Goal: Task Accomplishment & Management: Manage account settings

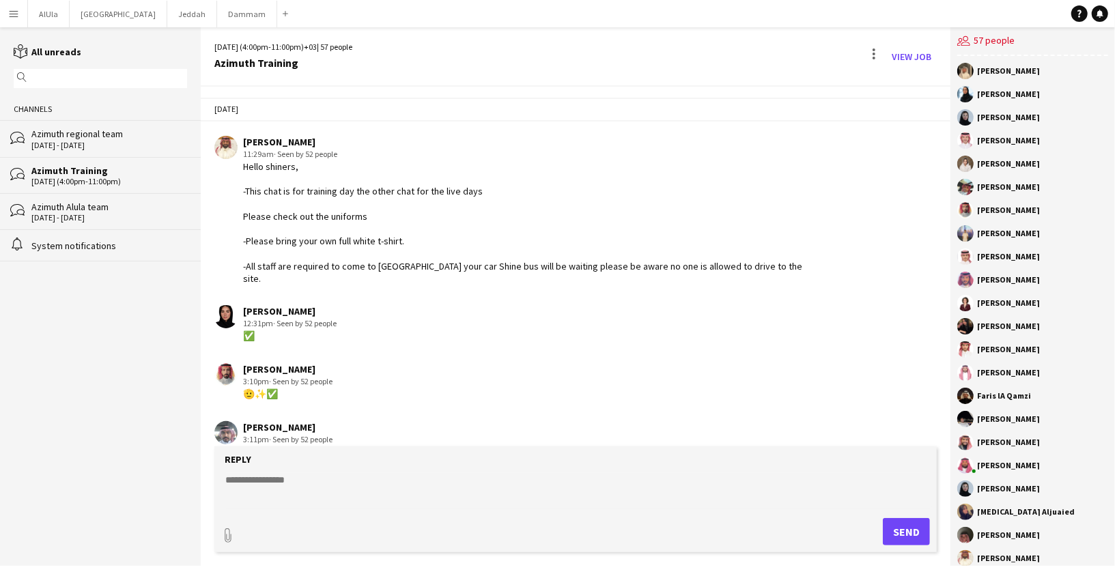
scroll to position [1379, 0]
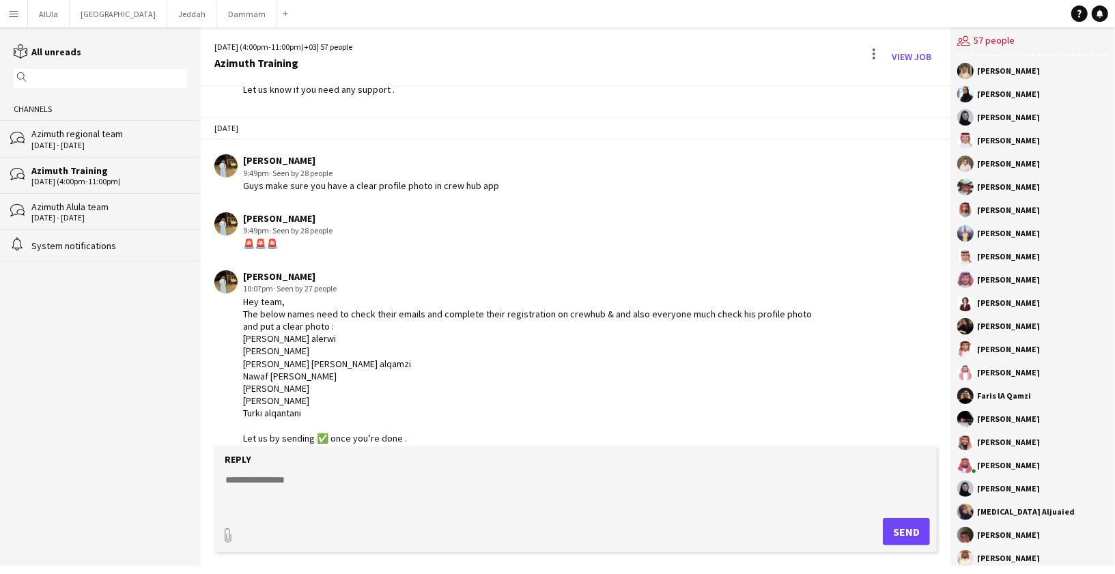
click at [16, 18] on app-icon "Menu" at bounding box center [13, 13] width 11 height 11
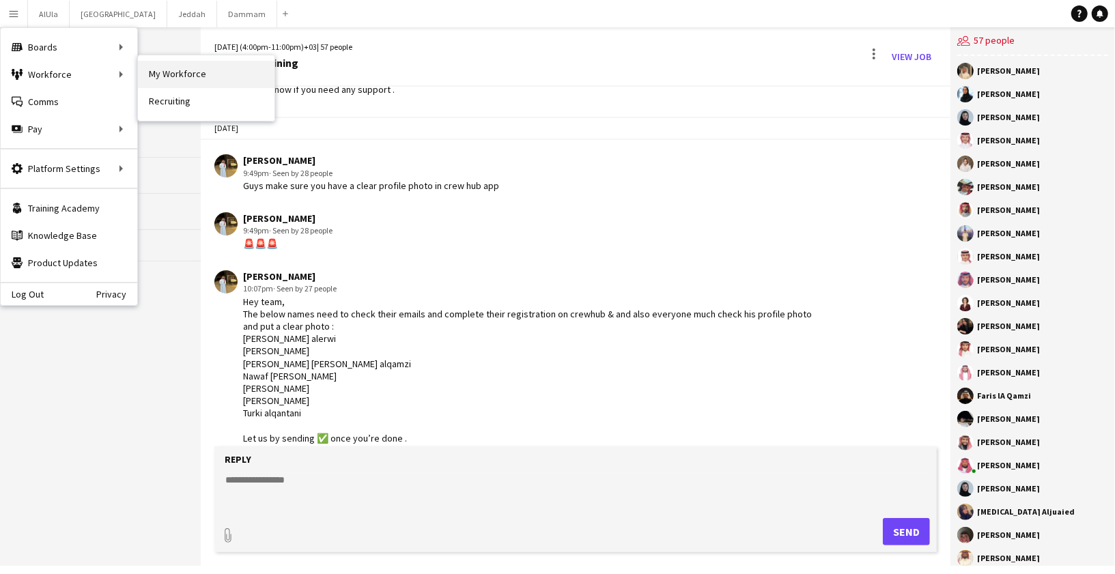
click at [227, 76] on link "My Workforce" at bounding box center [206, 74] width 137 height 27
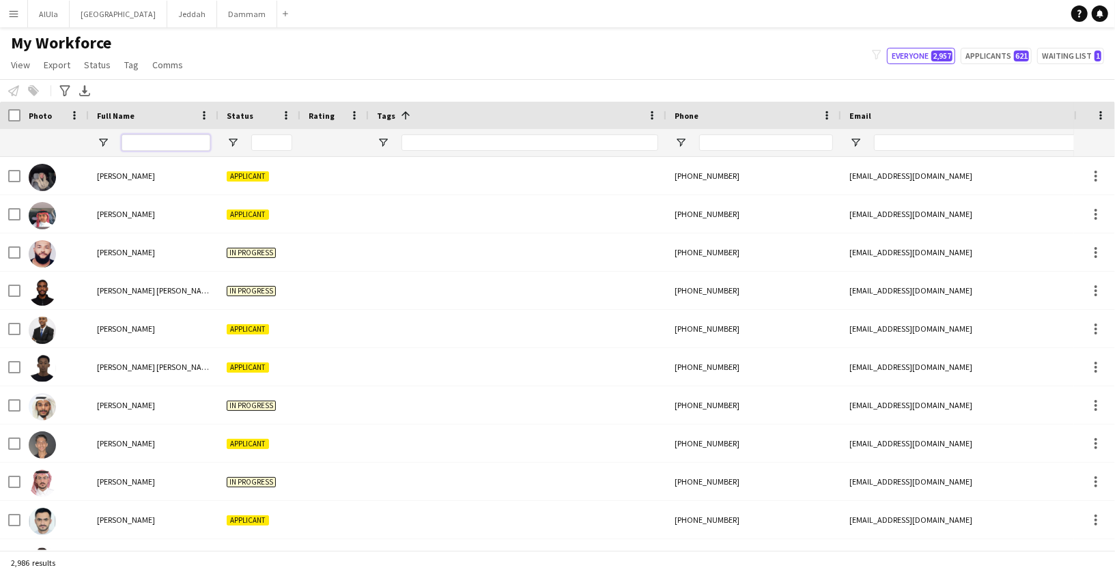
click at [162, 149] on input "Full Name Filter Input" at bounding box center [166, 142] width 89 height 16
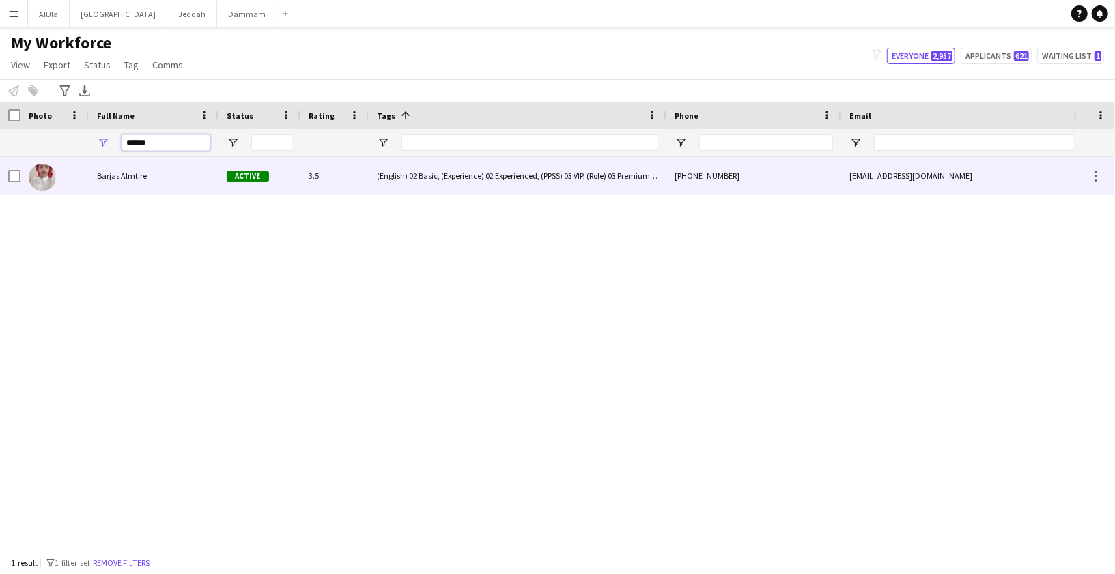
type input "******"
click at [130, 173] on span "Barjas Almtire" at bounding box center [122, 176] width 50 height 10
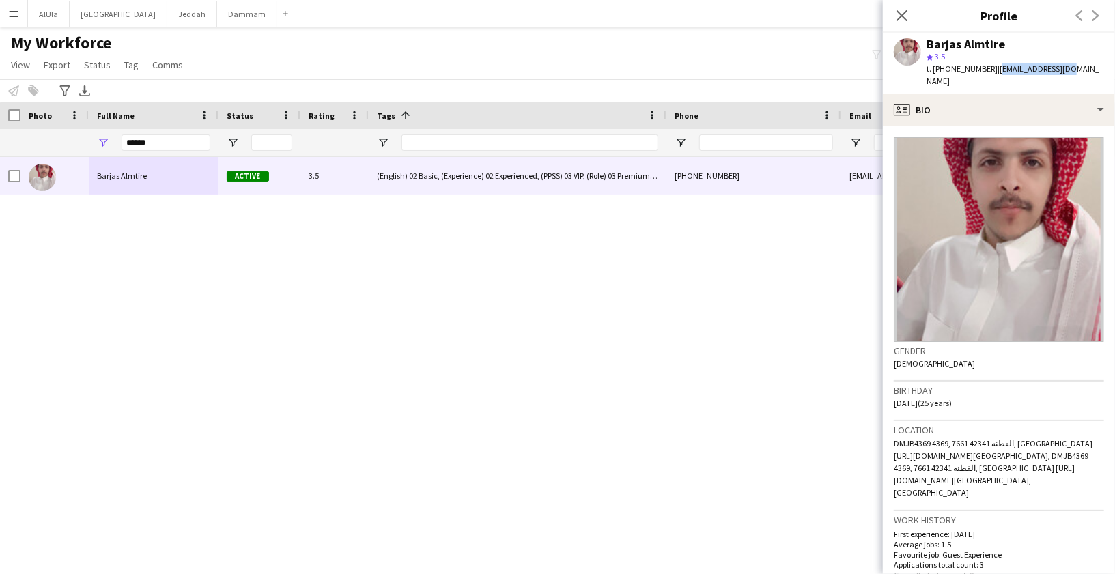
drag, startPoint x: 996, startPoint y: 70, endPoint x: 1062, endPoint y: 70, distance: 66.2
click at [1062, 70] on div "[PERSON_NAME] Almtire star 3.5 t. [PHONE_NUMBER] | [EMAIL_ADDRESS][DOMAIN_NAME]" at bounding box center [999, 63] width 232 height 61
copy span "[EMAIL_ADDRESS][DOMAIN_NAME]"
click at [906, 15] on icon "Close pop-in" at bounding box center [901, 15] width 13 height 13
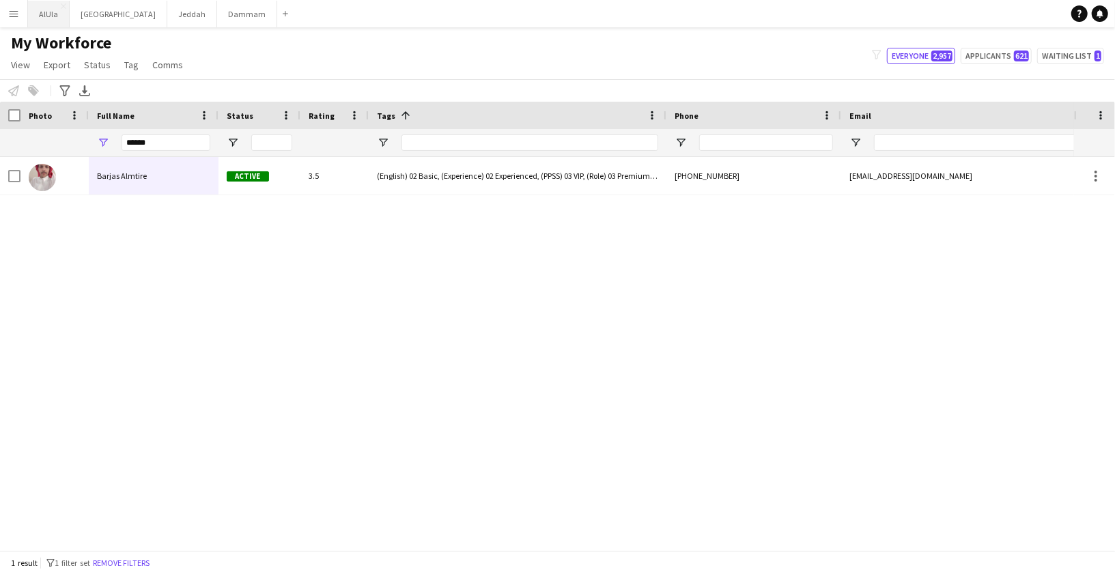
click at [44, 12] on button "AlUla Close" at bounding box center [49, 14] width 42 height 27
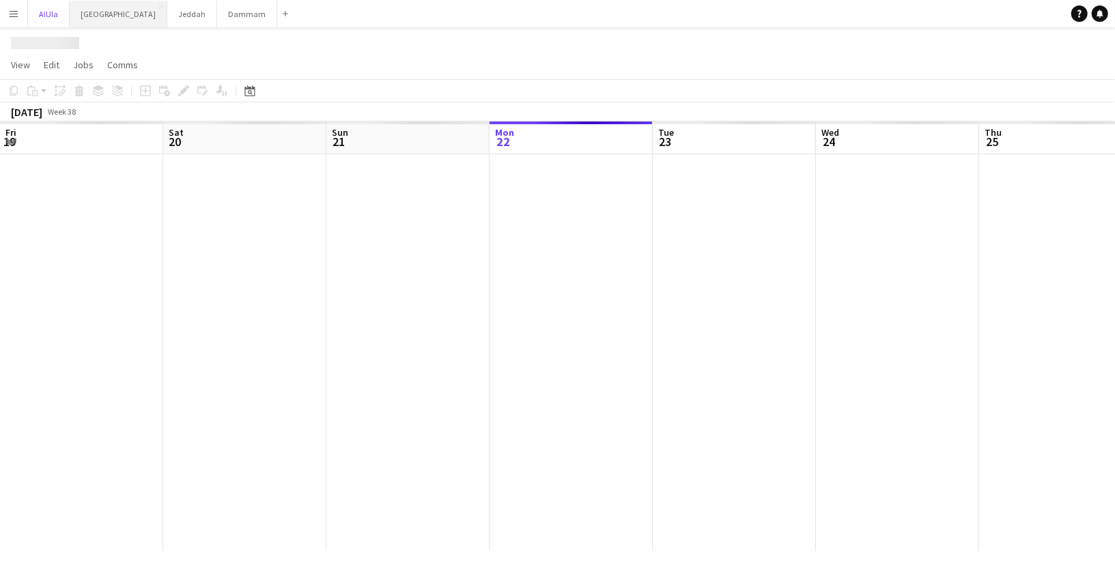
scroll to position [0, 326]
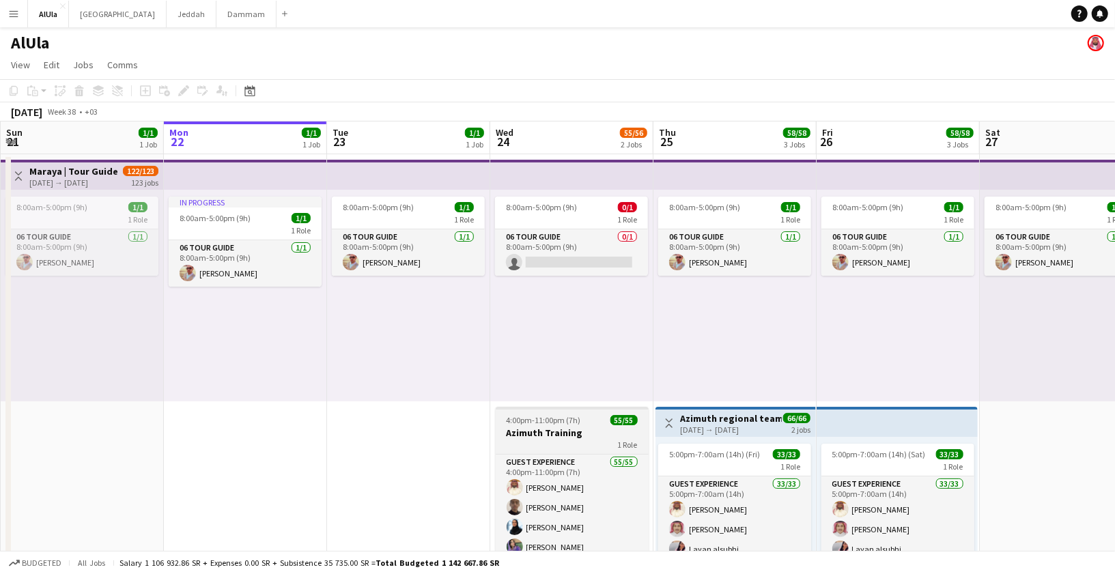
click at [587, 419] on div "4:00pm-11:00pm (7h) 55/55" at bounding box center [572, 420] width 153 height 10
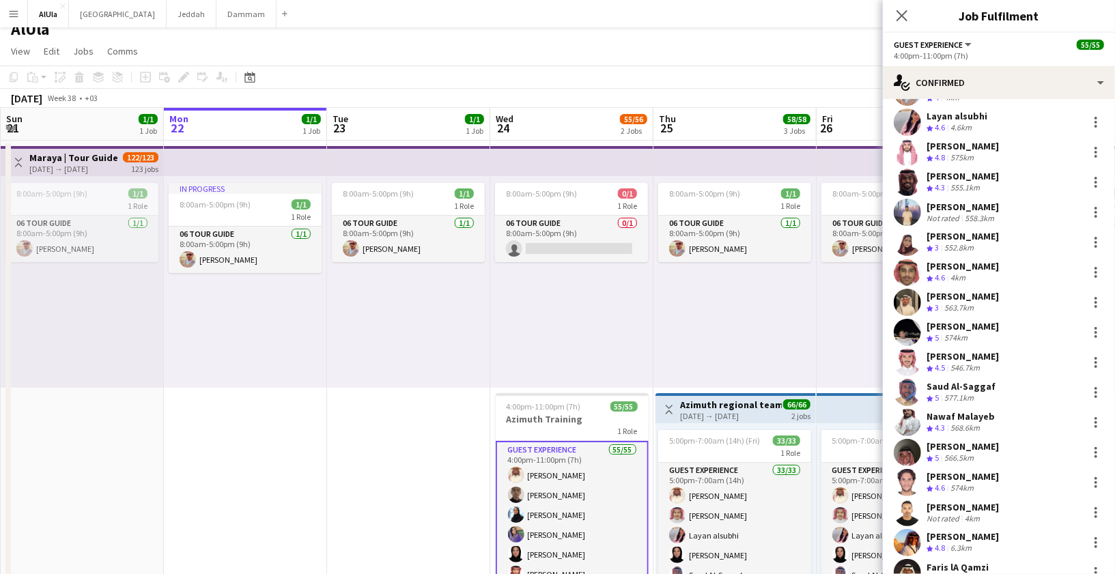
scroll to position [1299, 0]
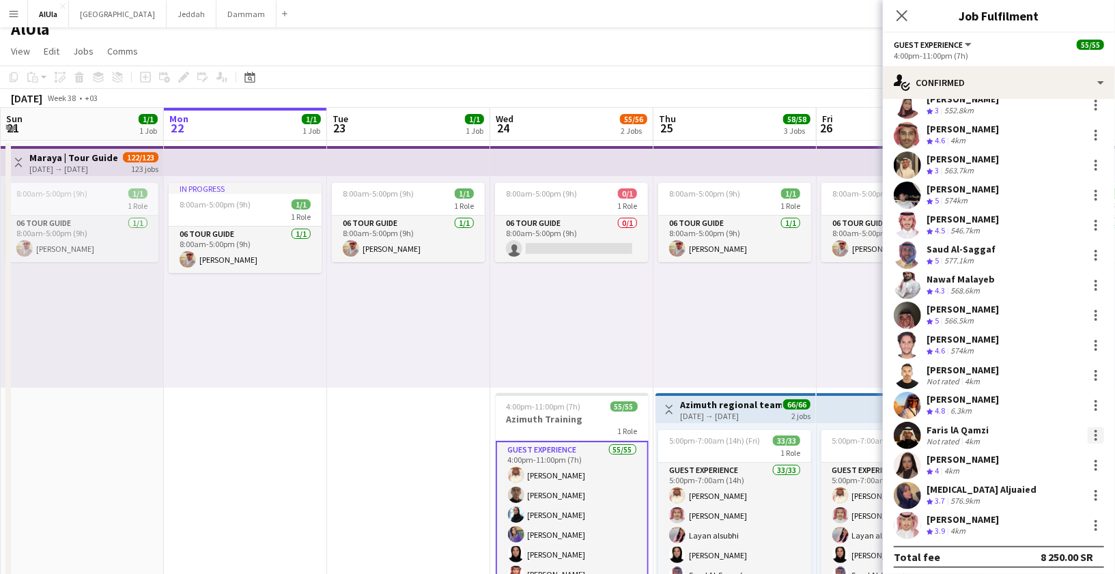
click at [1098, 434] on div at bounding box center [1096, 435] width 16 height 16
click at [1027, 376] on span "Remove" at bounding box center [1029, 375] width 41 height 12
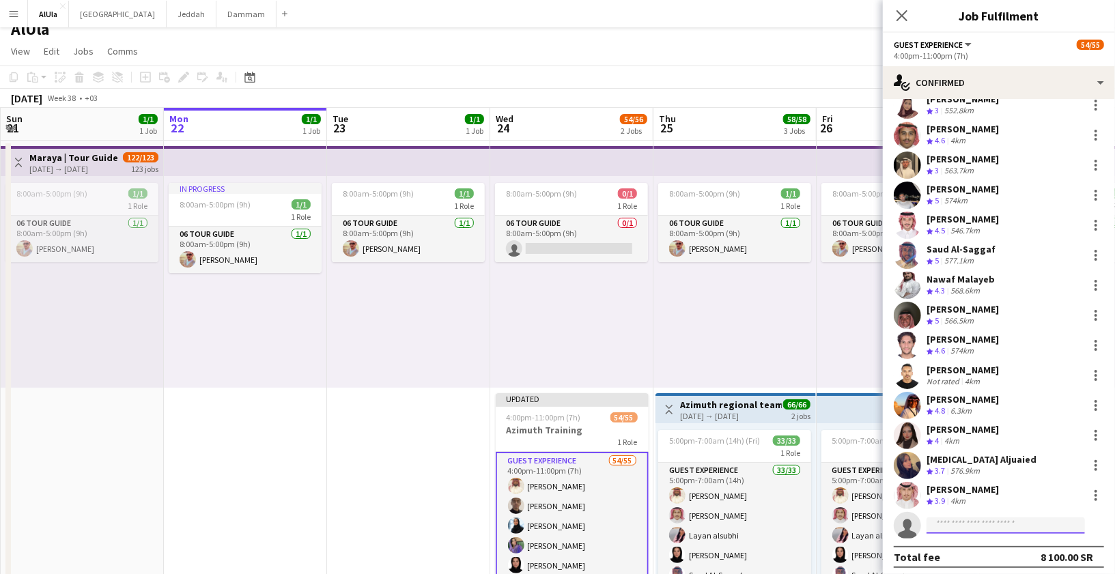
click at [937, 524] on input at bounding box center [1005, 525] width 158 height 16
paste input "**********"
type input "**********"
click at [954, 520] on input "**********" at bounding box center [1005, 525] width 158 height 16
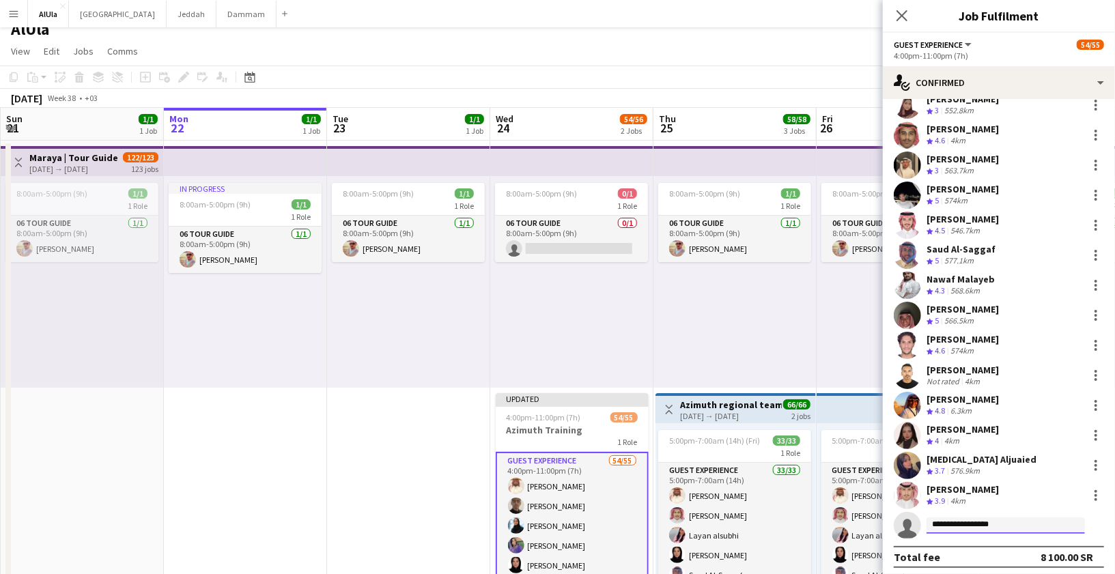
click at [954, 520] on input "**********" at bounding box center [1005, 525] width 158 height 16
paste input "**********"
type input "**********"
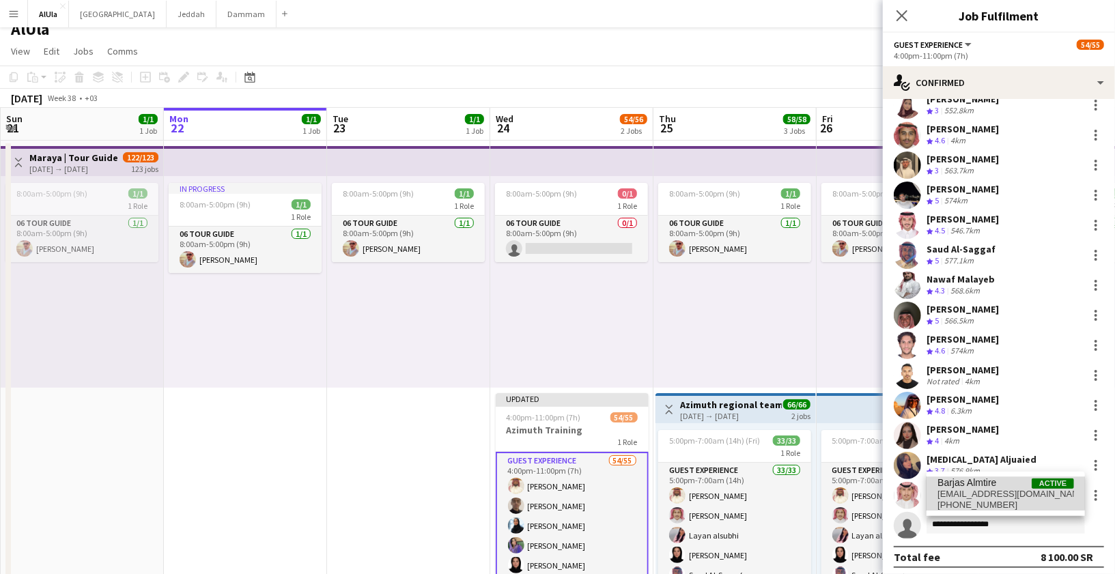
click at [978, 494] on span "[EMAIL_ADDRESS][DOMAIN_NAME]" at bounding box center [1005, 494] width 137 height 11
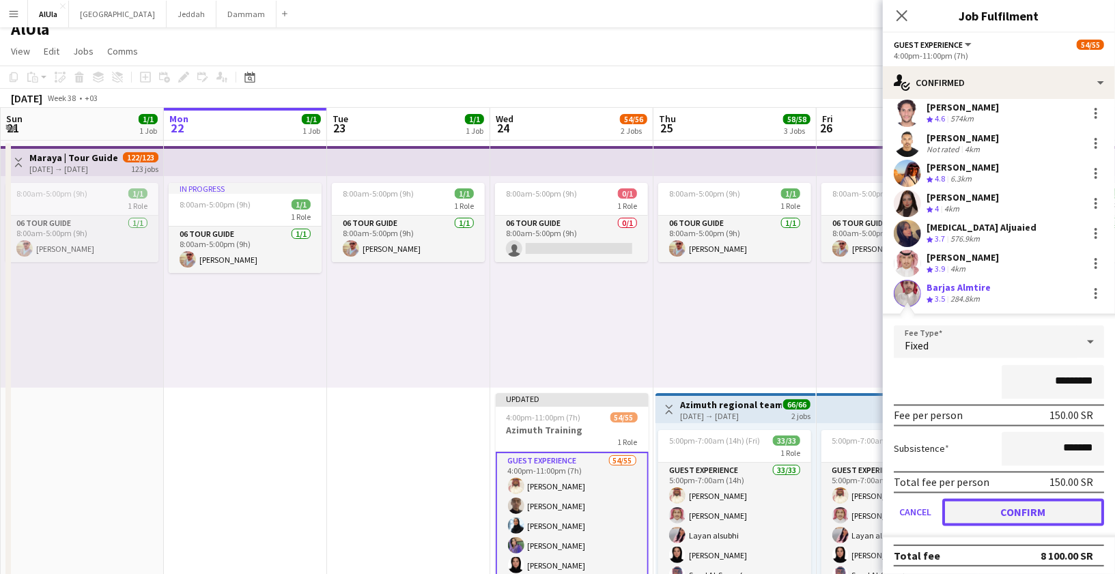
click at [979, 511] on button "Confirm" at bounding box center [1023, 512] width 162 height 27
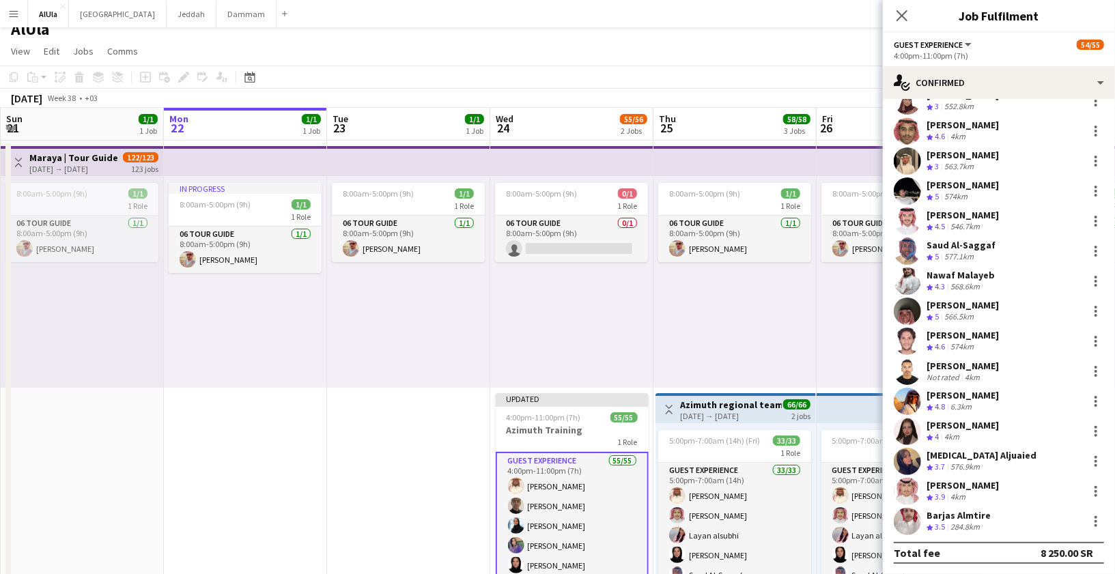
scroll to position [1303, 0]
click at [900, 20] on icon "Close pop-in" at bounding box center [901, 15] width 13 height 13
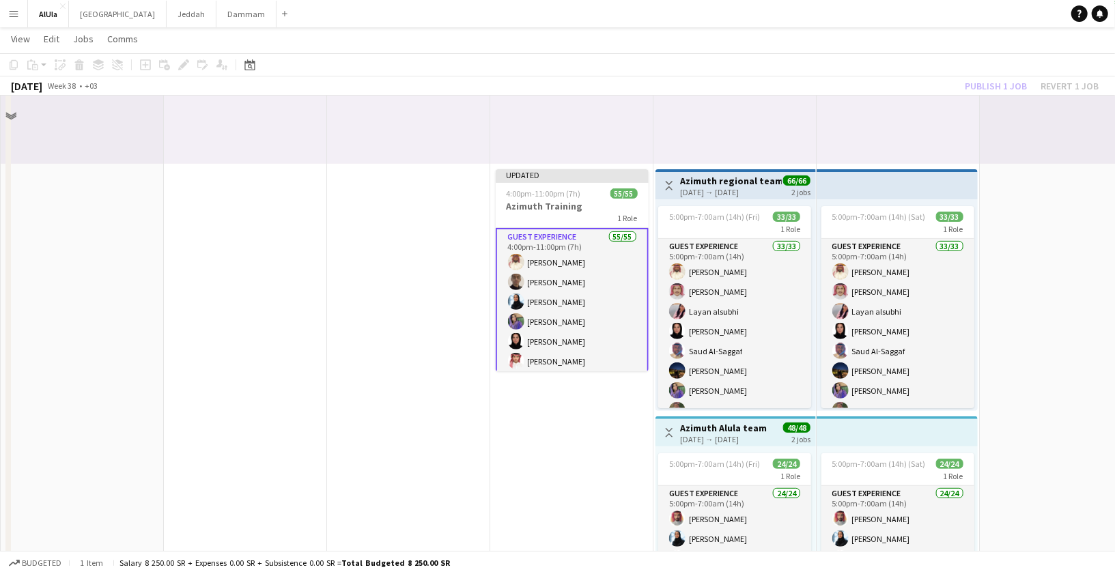
scroll to position [328, 0]
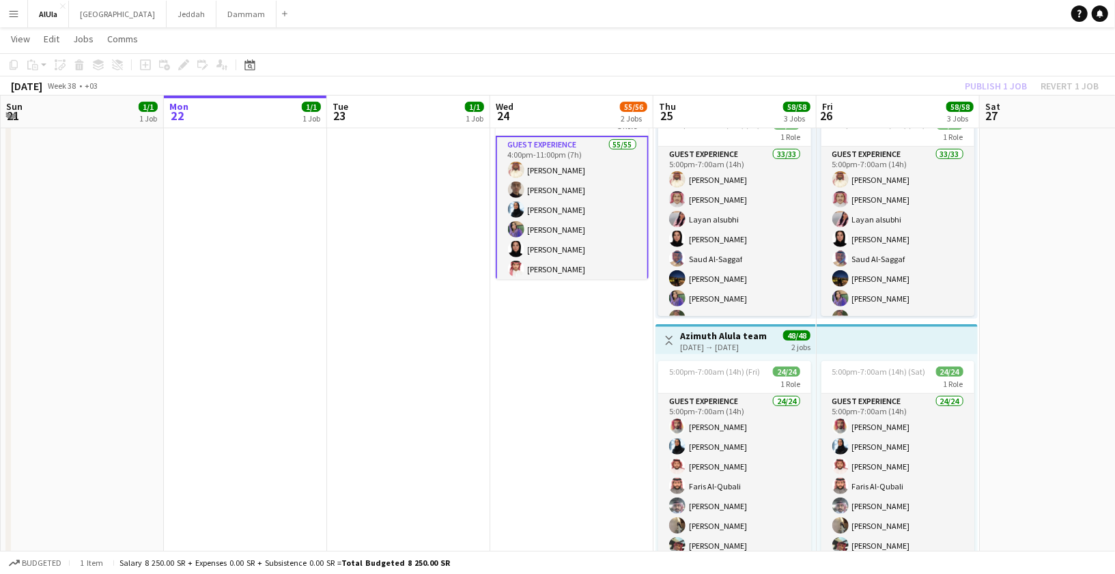
click at [719, 342] on div "[DATE] → [DATE]" at bounding box center [723, 347] width 87 height 10
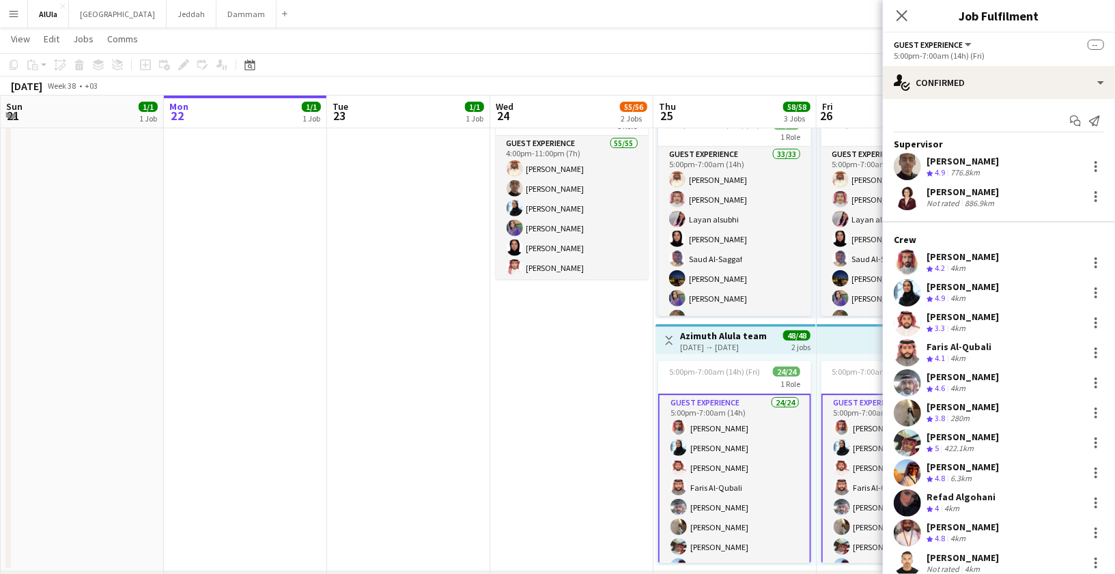
scroll to position [371, 0]
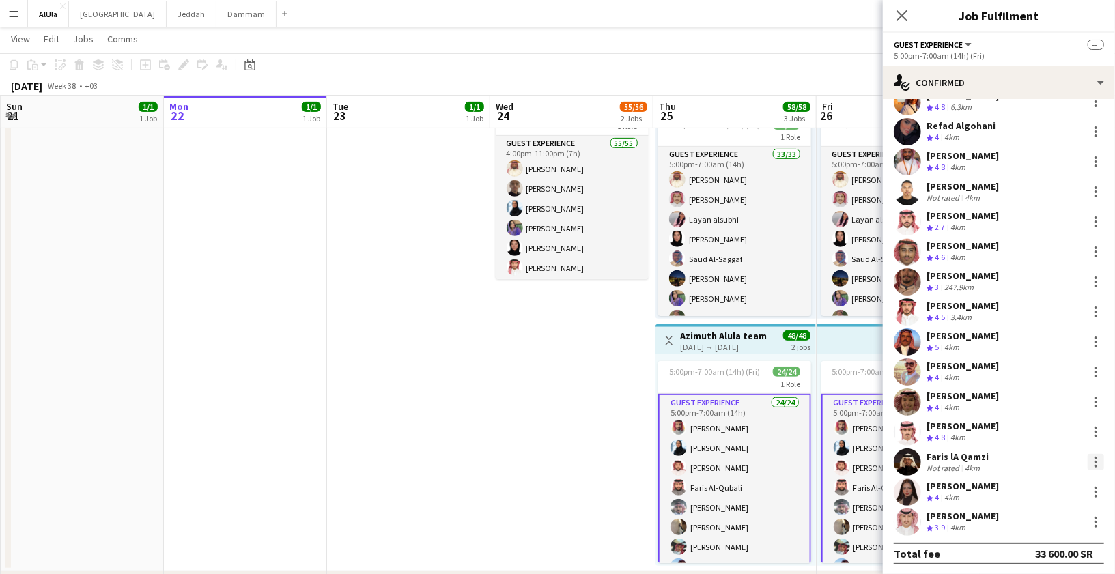
click at [1092, 458] on div at bounding box center [1096, 462] width 16 height 16
click at [1041, 406] on span "Remove" at bounding box center [1029, 403] width 41 height 12
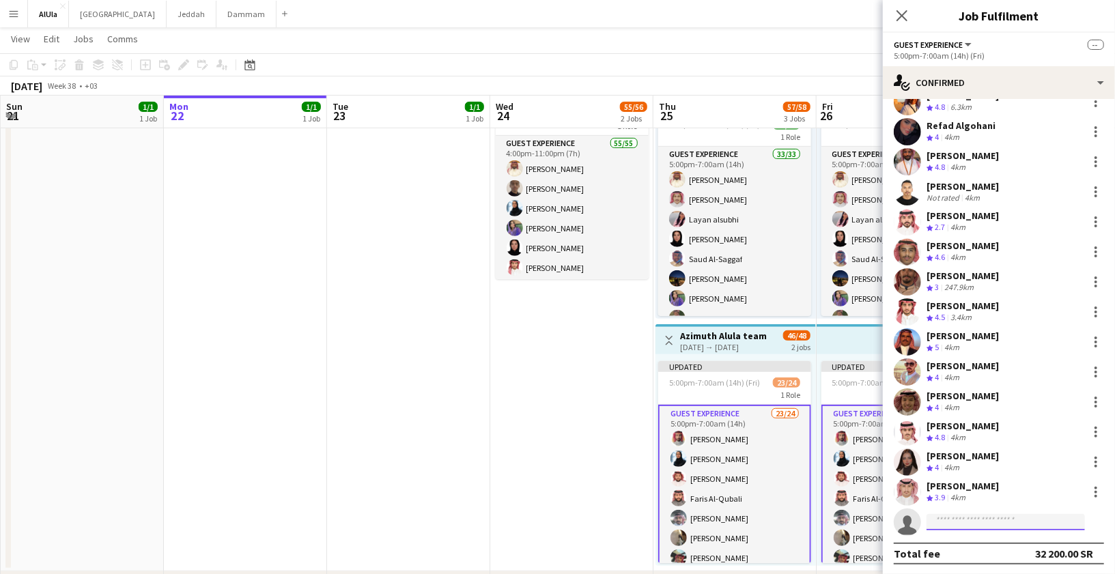
click at [935, 524] on input at bounding box center [1005, 522] width 158 height 16
paste input "**********"
type input "**********"
click at [959, 552] on span "[EMAIL_ADDRESS][DOMAIN_NAME]" at bounding box center [1005, 551] width 137 height 11
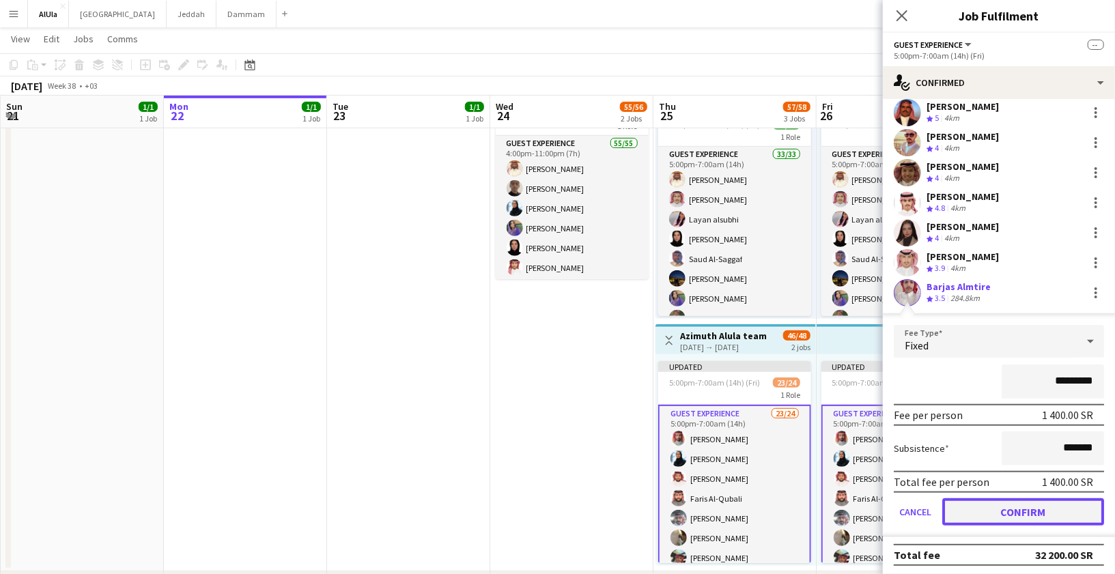
click at [1002, 505] on button "Confirm" at bounding box center [1023, 511] width 162 height 27
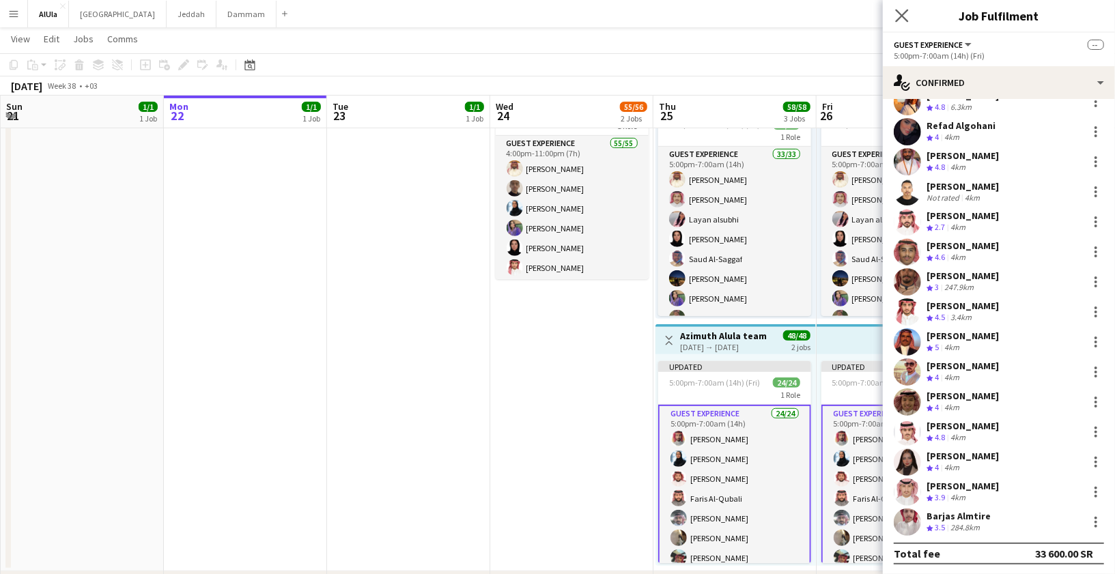
click at [903, 8] on app-icon "Close pop-in" at bounding box center [902, 16] width 20 height 20
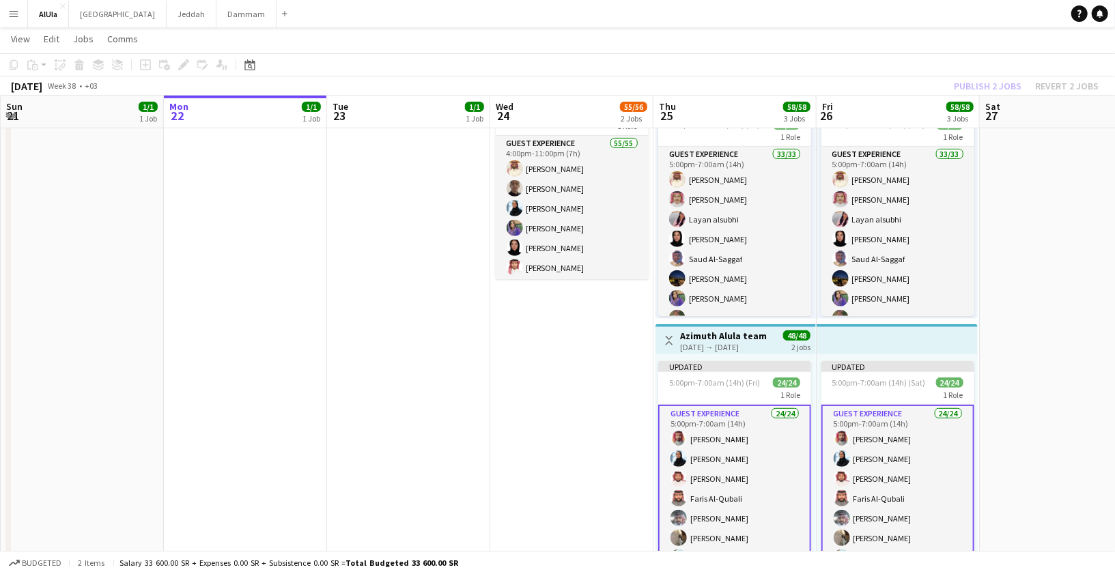
click at [992, 87] on div "Publish 2 jobs Revert 2 jobs" at bounding box center [1026, 86] width 178 height 18
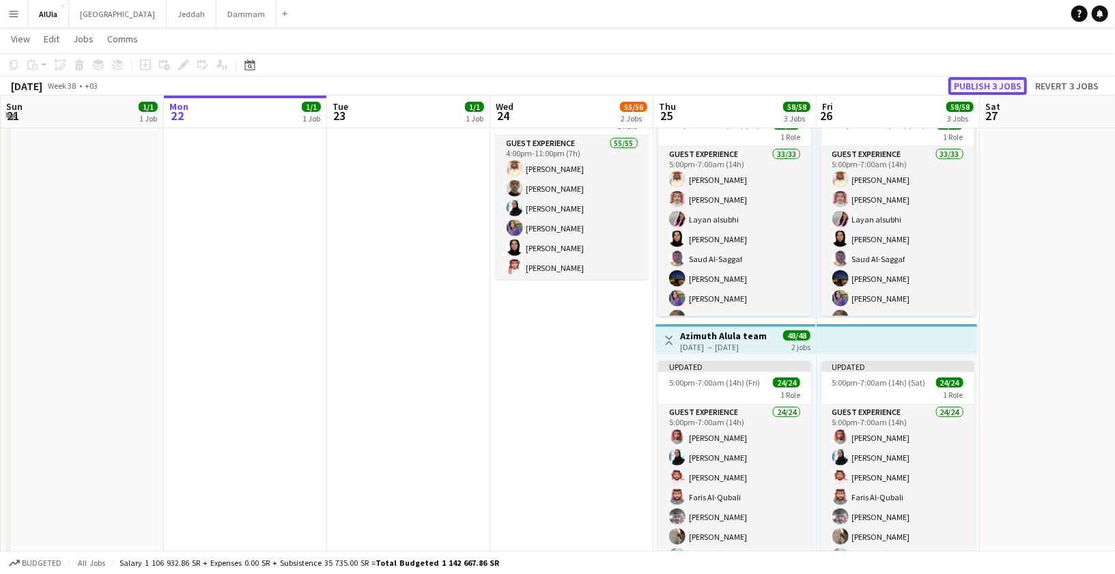
click at [989, 86] on button "Publish 3 jobs" at bounding box center [987, 86] width 79 height 18
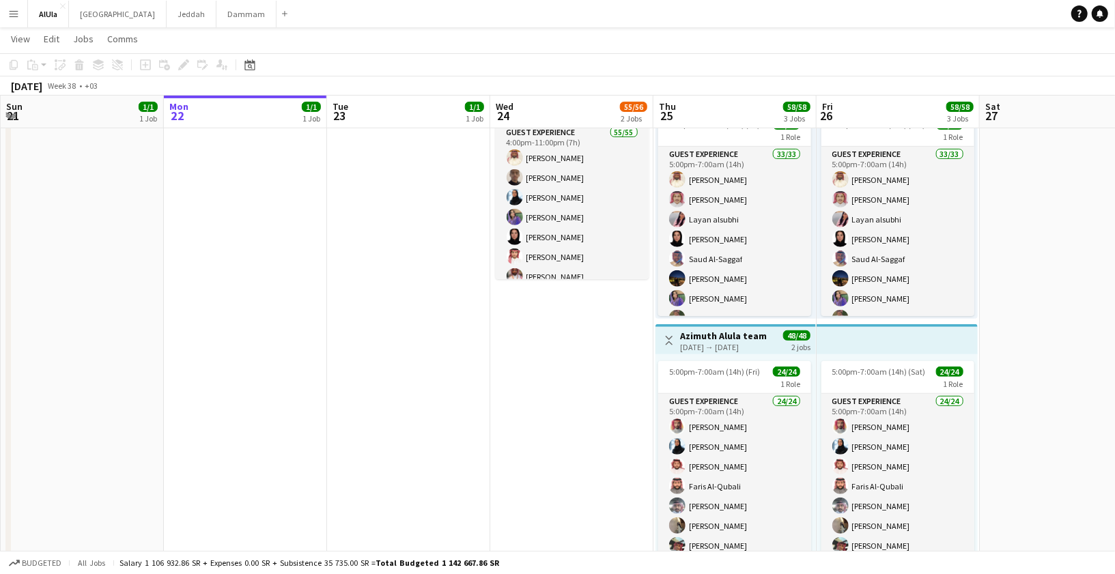
click at [8, 21] on button "Menu" at bounding box center [13, 13] width 27 height 27
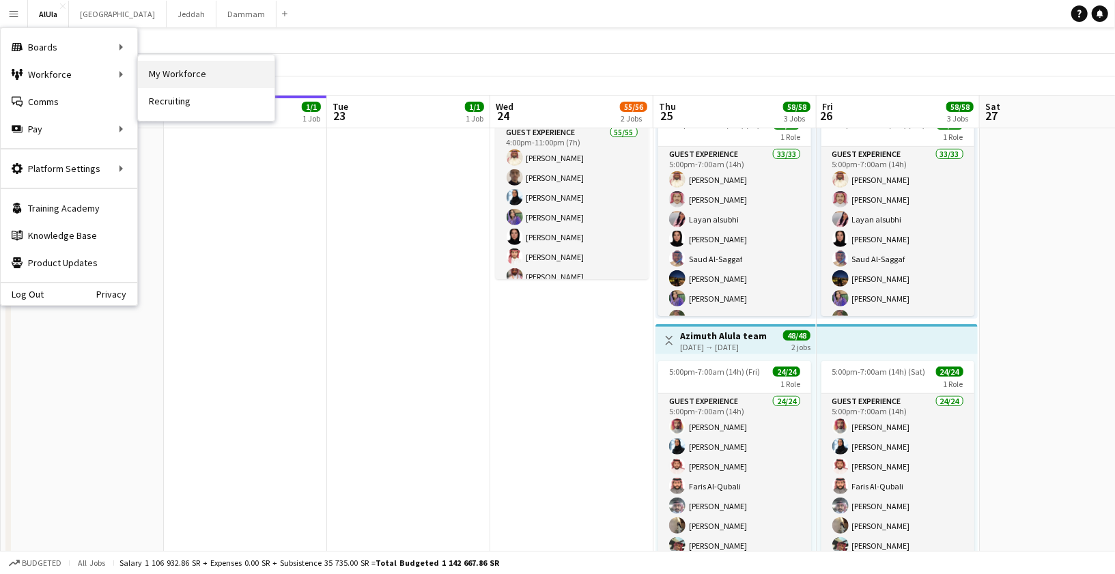
click at [168, 76] on link "My Workforce" at bounding box center [206, 74] width 137 height 27
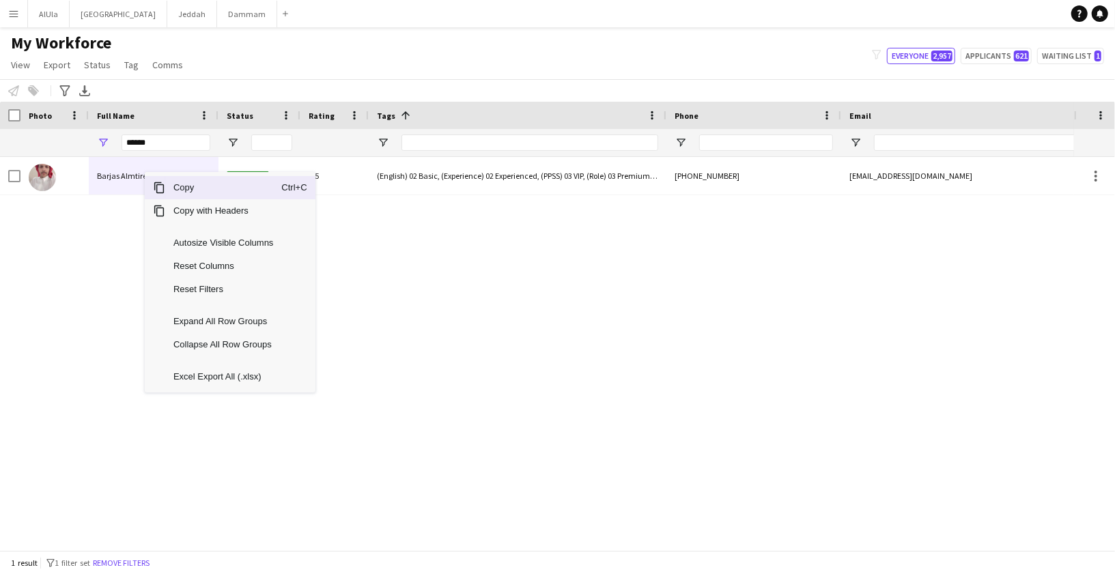
click at [184, 186] on span "Copy" at bounding box center [223, 187] width 116 height 23
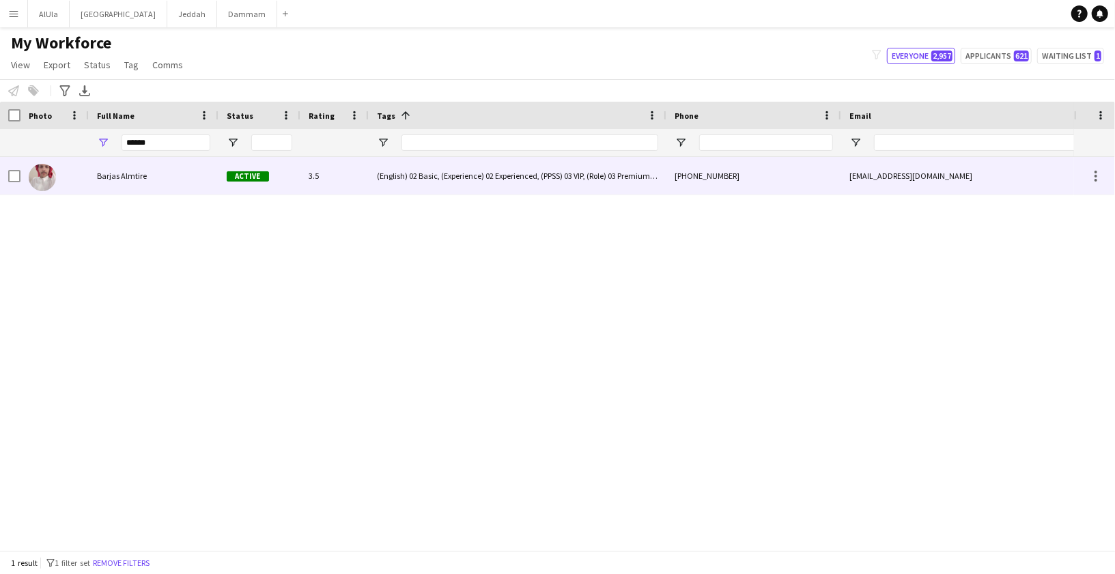
click at [711, 174] on div "[PHONE_NUMBER]" at bounding box center [753, 176] width 175 height 38
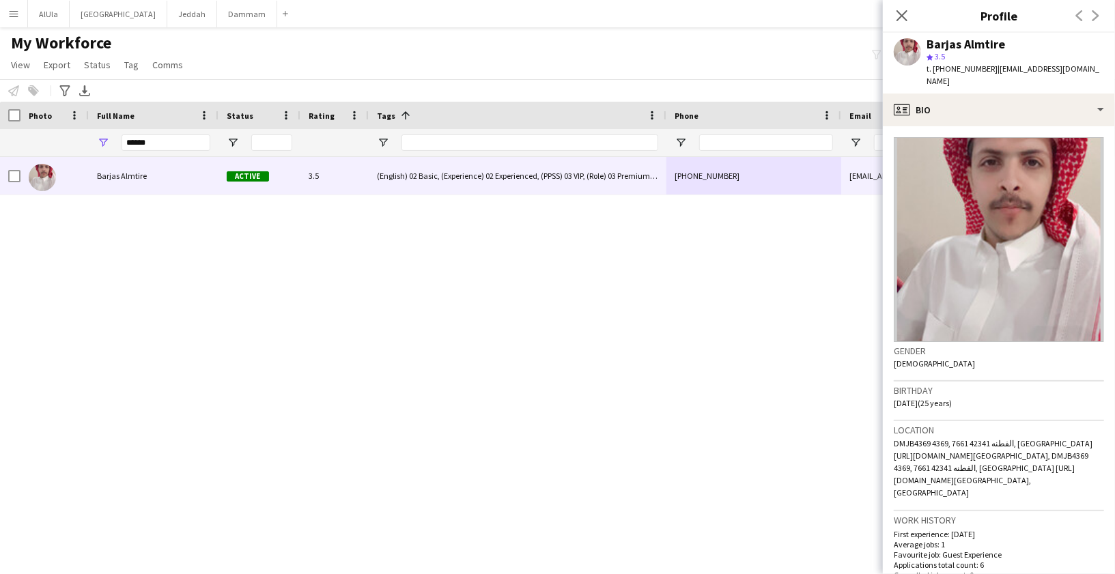
drag, startPoint x: 934, startPoint y: 390, endPoint x: 895, endPoint y: 386, distance: 39.1
click at [895, 398] on span "[DATE] (25 years)" at bounding box center [923, 403] width 58 height 10
copy span "[DATE]"
drag, startPoint x: 994, startPoint y: 69, endPoint x: 1049, endPoint y: 68, distance: 55.3
click at [1049, 68] on span "| [EMAIL_ADDRESS][DOMAIN_NAME]" at bounding box center [1012, 74] width 173 height 23
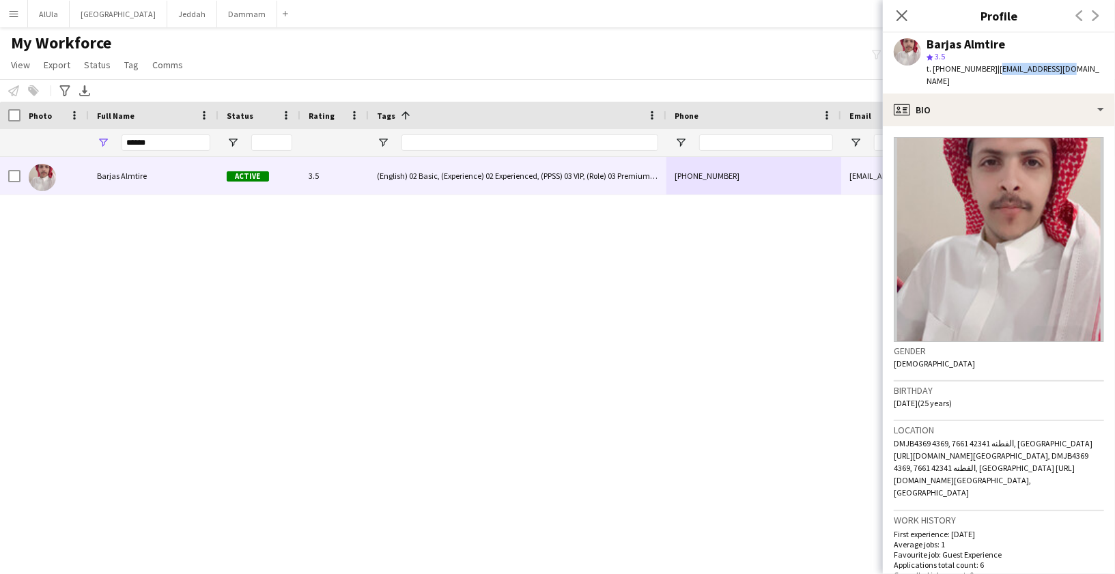
drag, startPoint x: 1065, startPoint y: 68, endPoint x: 995, endPoint y: 66, distance: 69.7
click at [995, 66] on div "[PERSON_NAME] Almtire star 3.5 t. [PHONE_NUMBER] | [EMAIL_ADDRESS][DOMAIN_NAME]" at bounding box center [999, 63] width 232 height 61
copy span "[EMAIL_ADDRESS][DOMAIN_NAME]"
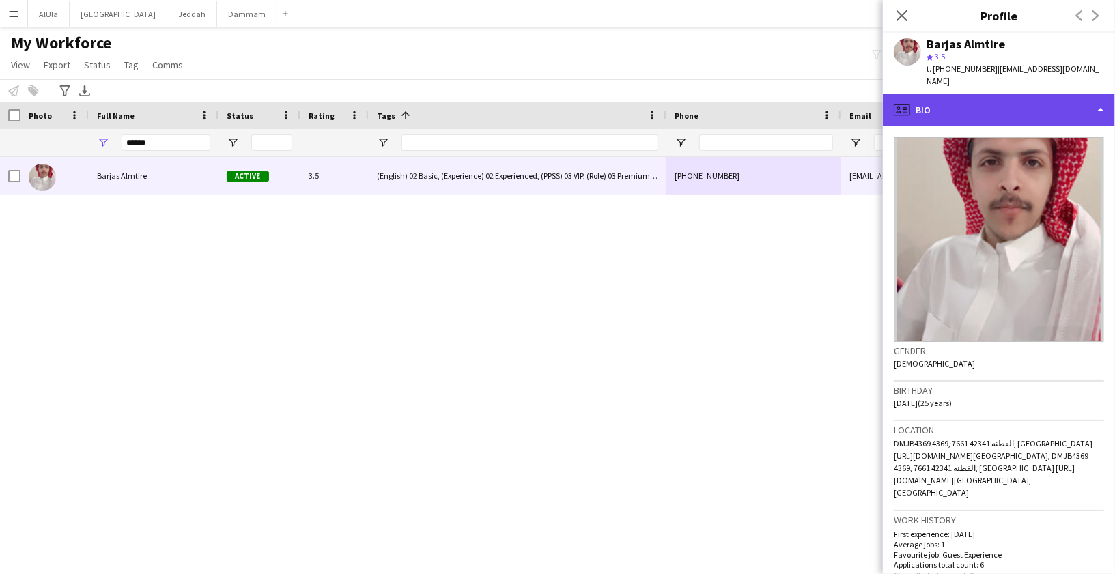
click at [1004, 94] on div "profile Bio" at bounding box center [999, 110] width 232 height 33
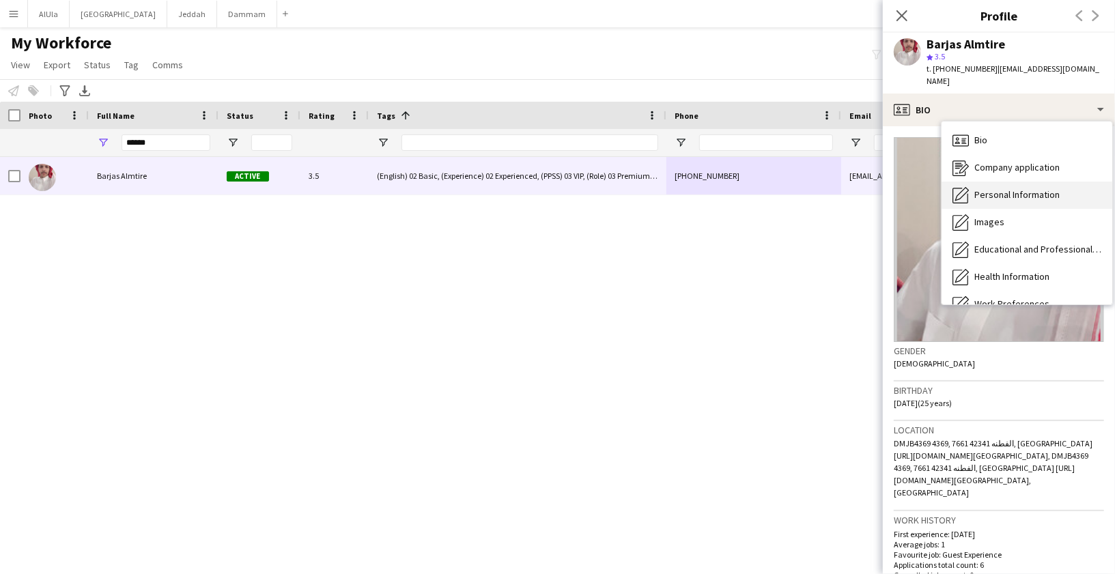
click at [991, 188] on span "Personal Information" at bounding box center [1016, 194] width 85 height 12
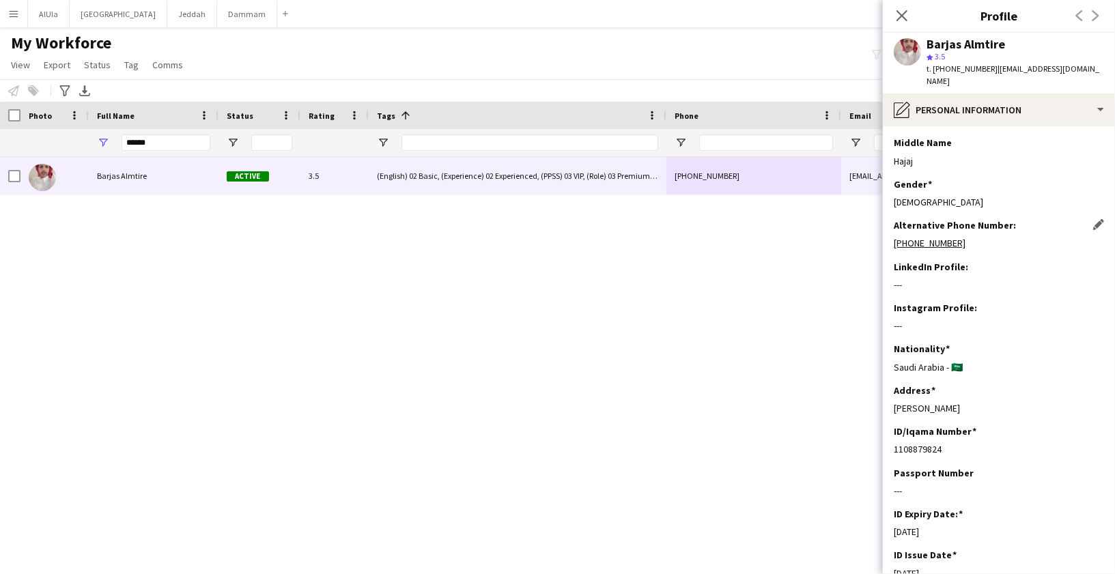
scroll to position [96, 0]
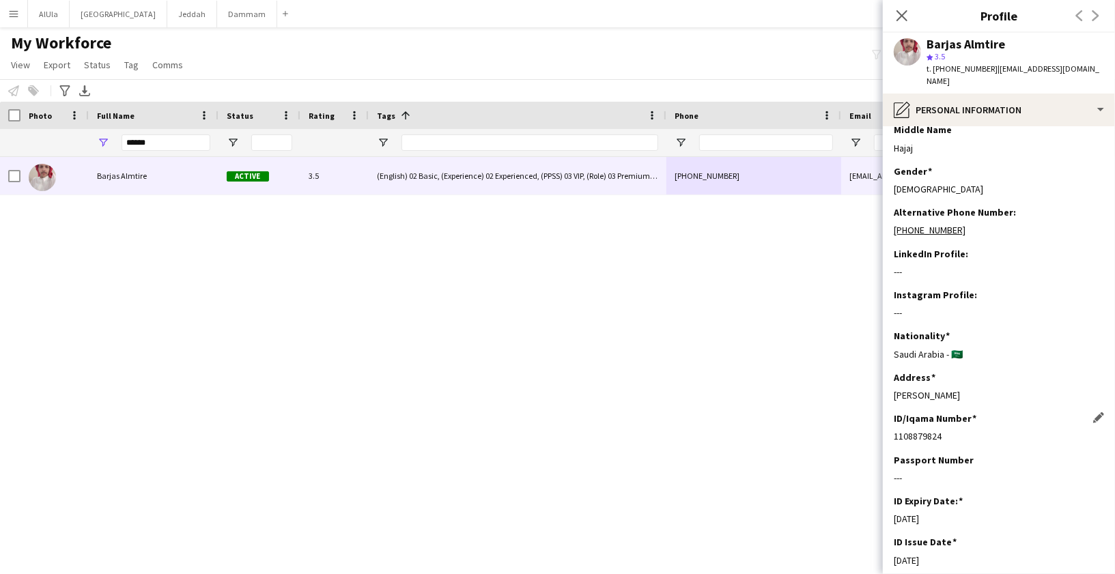
click at [909, 430] on div "1108879824" at bounding box center [999, 436] width 210 height 12
copy div "1108879824"
click at [901, 21] on icon "Close pop-in" at bounding box center [901, 15] width 13 height 13
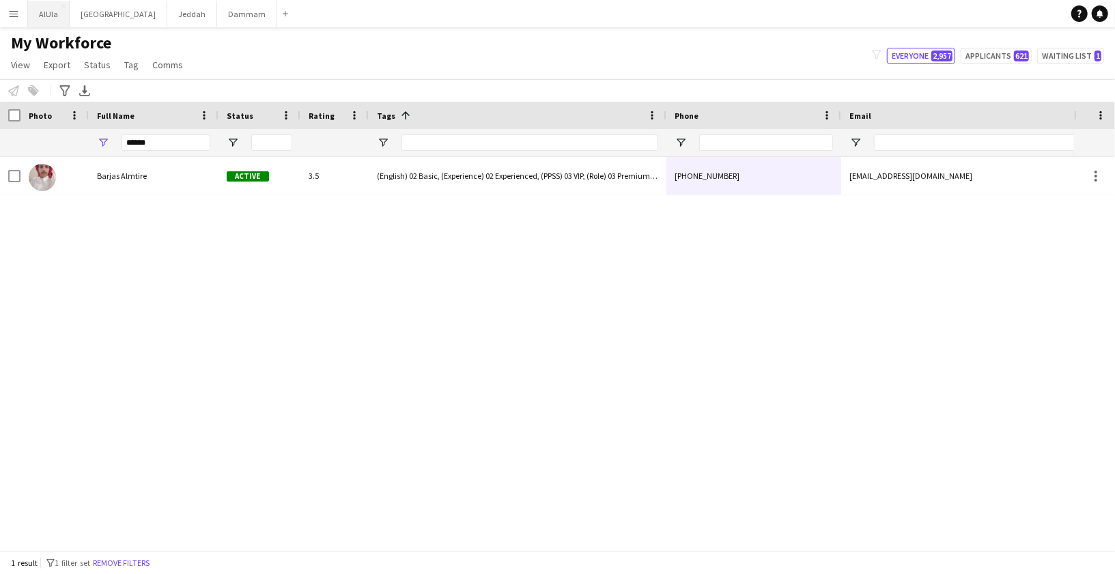
click at [36, 16] on button "AlUla Close" at bounding box center [49, 14] width 42 height 27
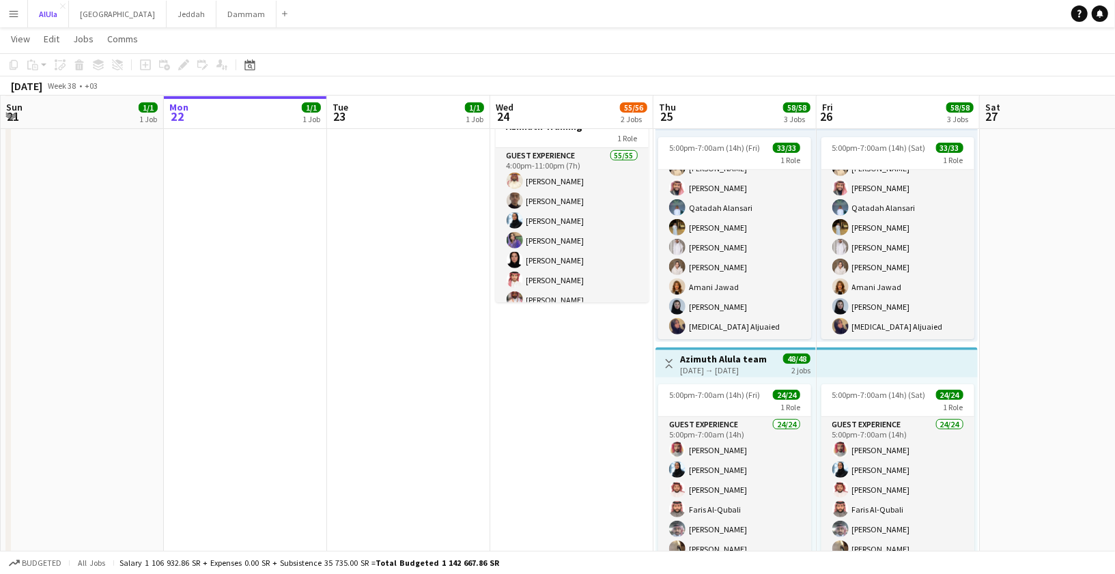
scroll to position [360, 0]
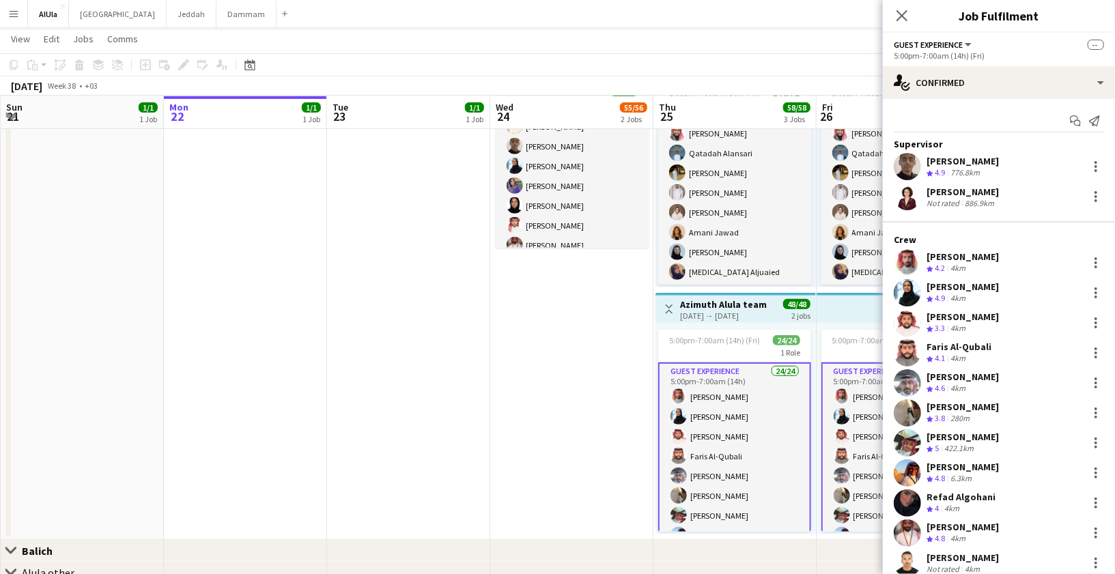
click at [1092, 117] on icon "Share" at bounding box center [1094, 120] width 11 height 11
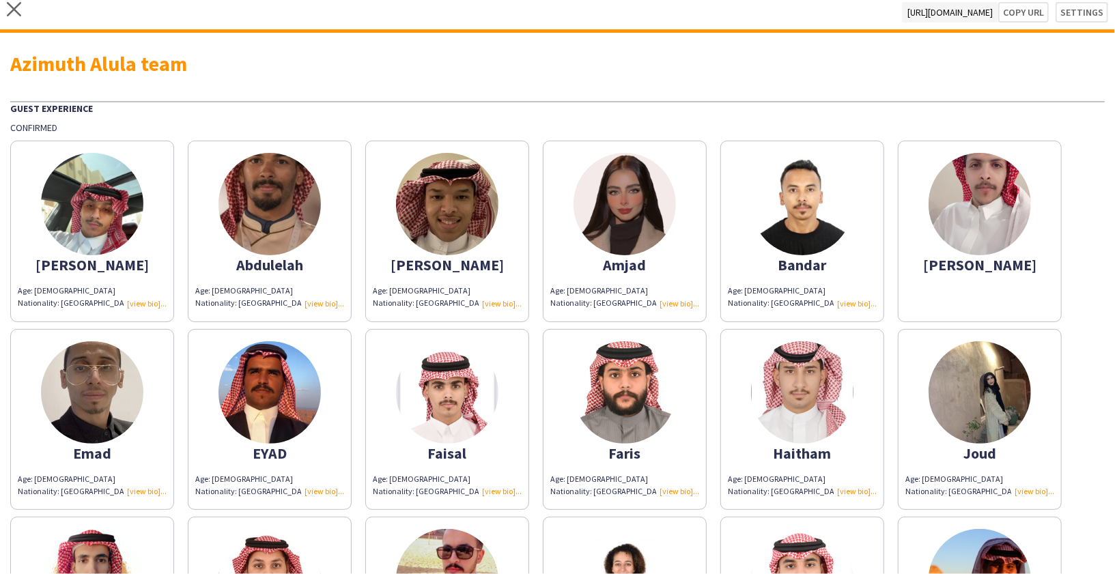
scroll to position [7, 0]
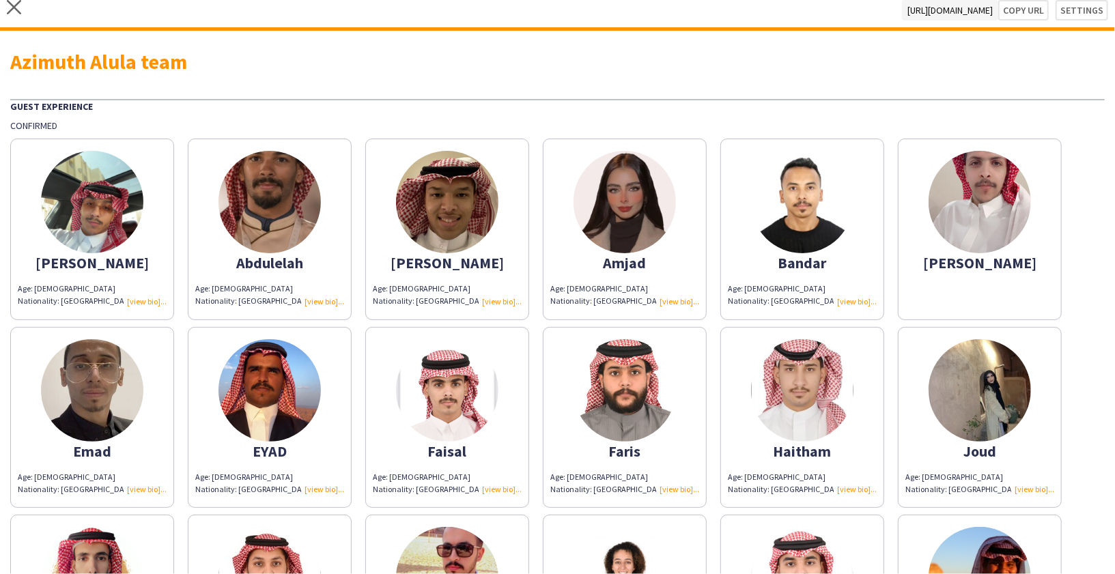
click at [947, 277] on app-share-pages-crew-card "[PERSON_NAME]" at bounding box center [980, 230] width 164 height 182
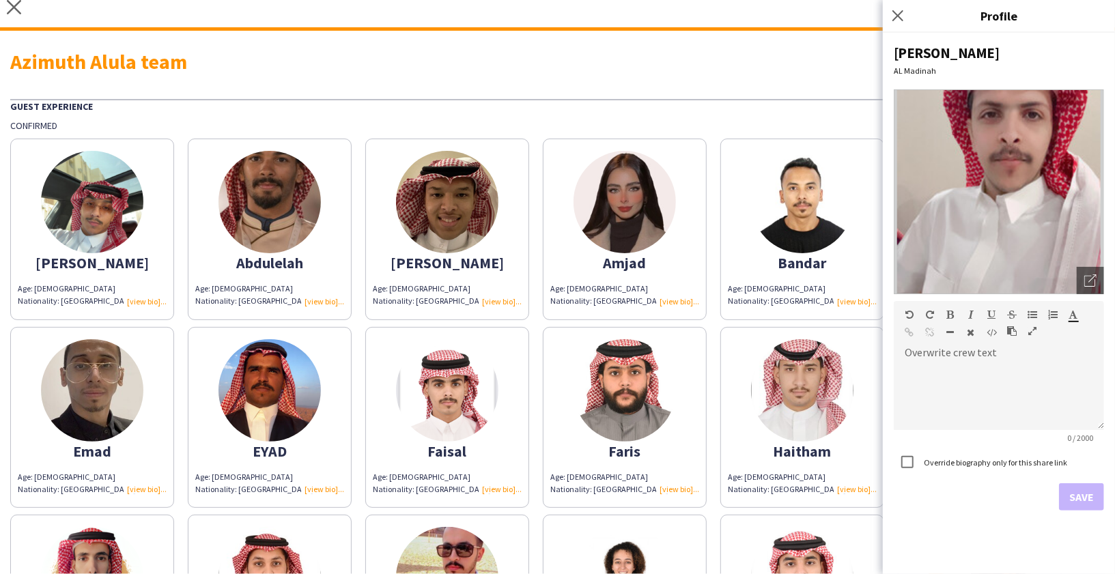
click at [741, 294] on div "Age: [DEMOGRAPHIC_DATA] Nationality: [GEOGRAPHIC_DATA]" at bounding box center [802, 295] width 149 height 25
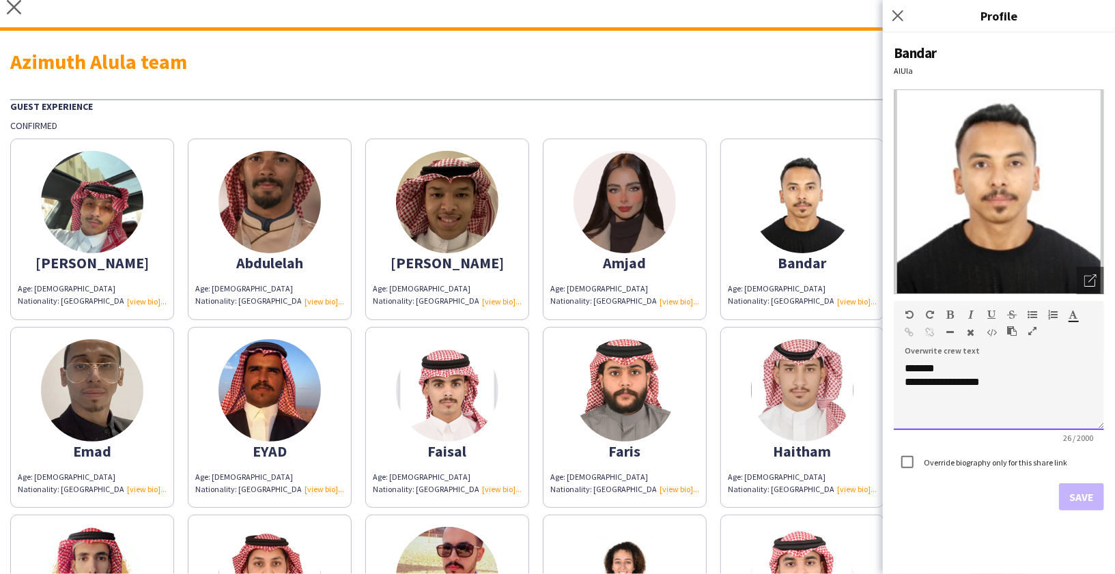
click at [911, 367] on span "*******" at bounding box center [920, 368] width 30 height 10
copy div "**********"
click at [777, 230] on img at bounding box center [802, 202] width 102 height 102
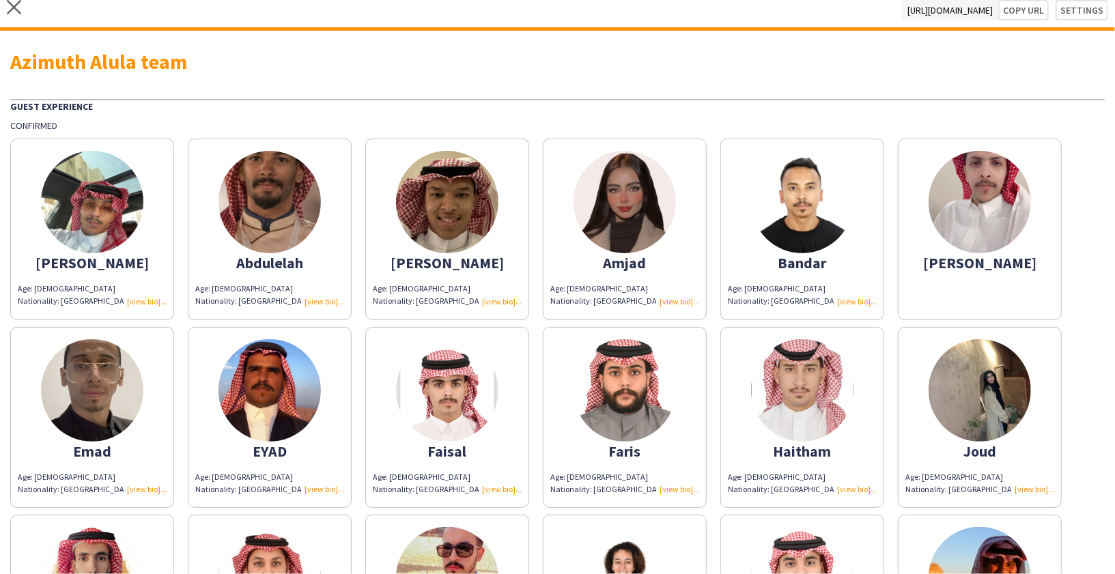
click at [961, 233] on img at bounding box center [979, 202] width 102 height 102
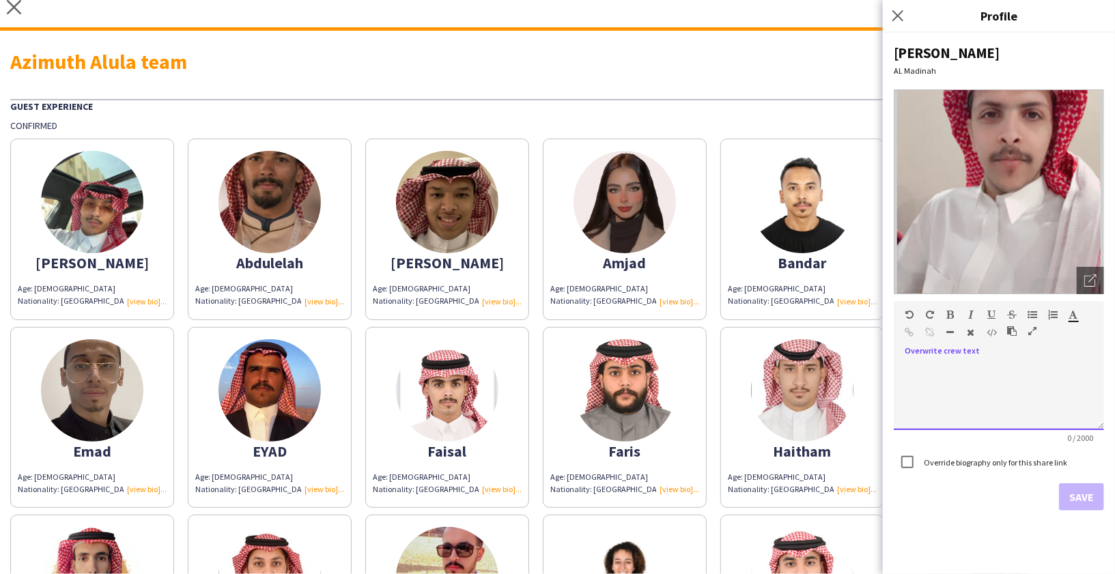
click at [920, 371] on div at bounding box center [999, 396] width 210 height 68
paste div
click at [929, 369] on span "*******" at bounding box center [920, 368] width 30 height 10
click at [1089, 498] on button "Save" at bounding box center [1081, 496] width 45 height 27
